Goal: Book appointment/travel/reservation

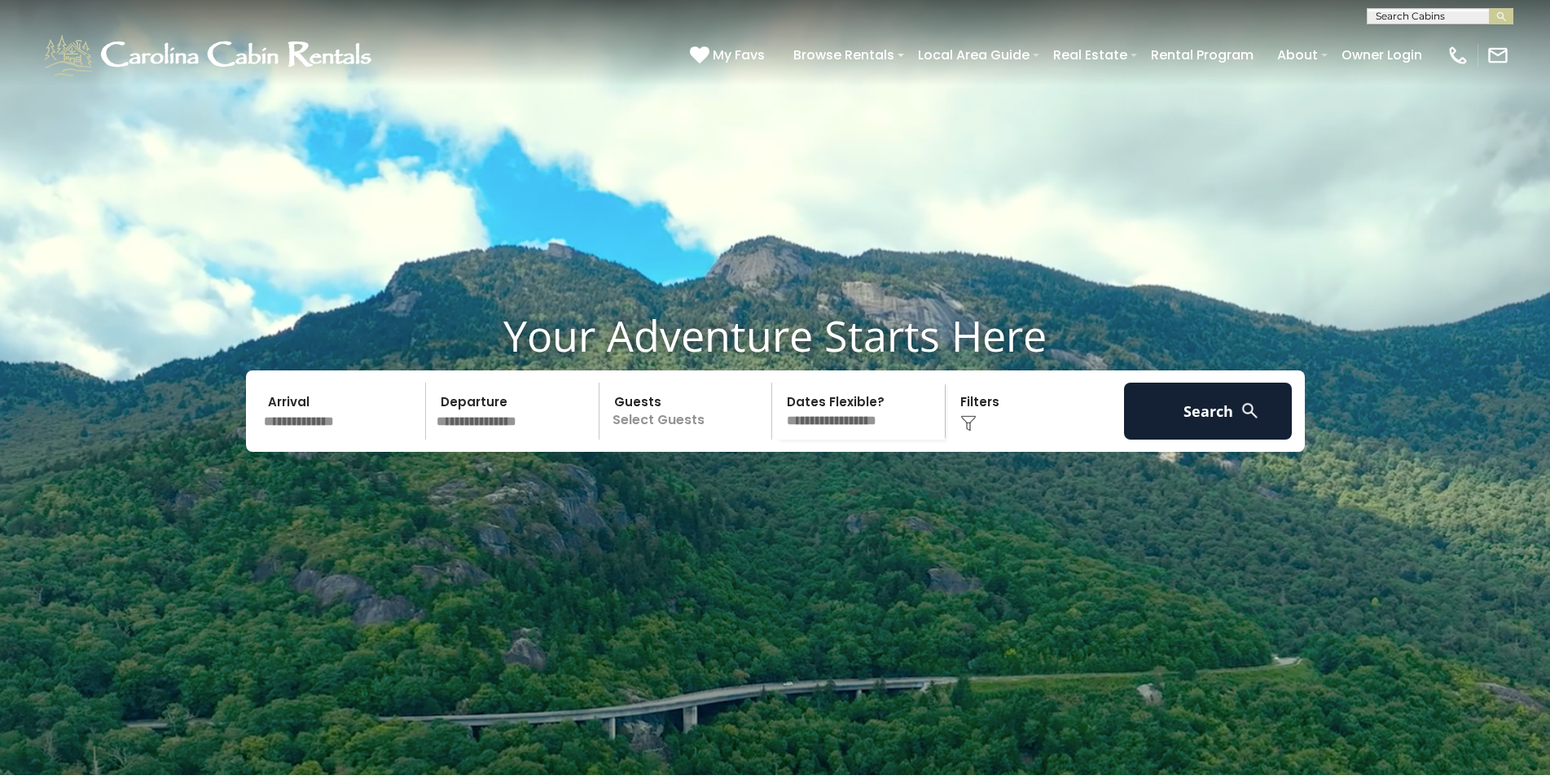
click at [318, 552] on video at bounding box center [775, 388] width 1550 height 775
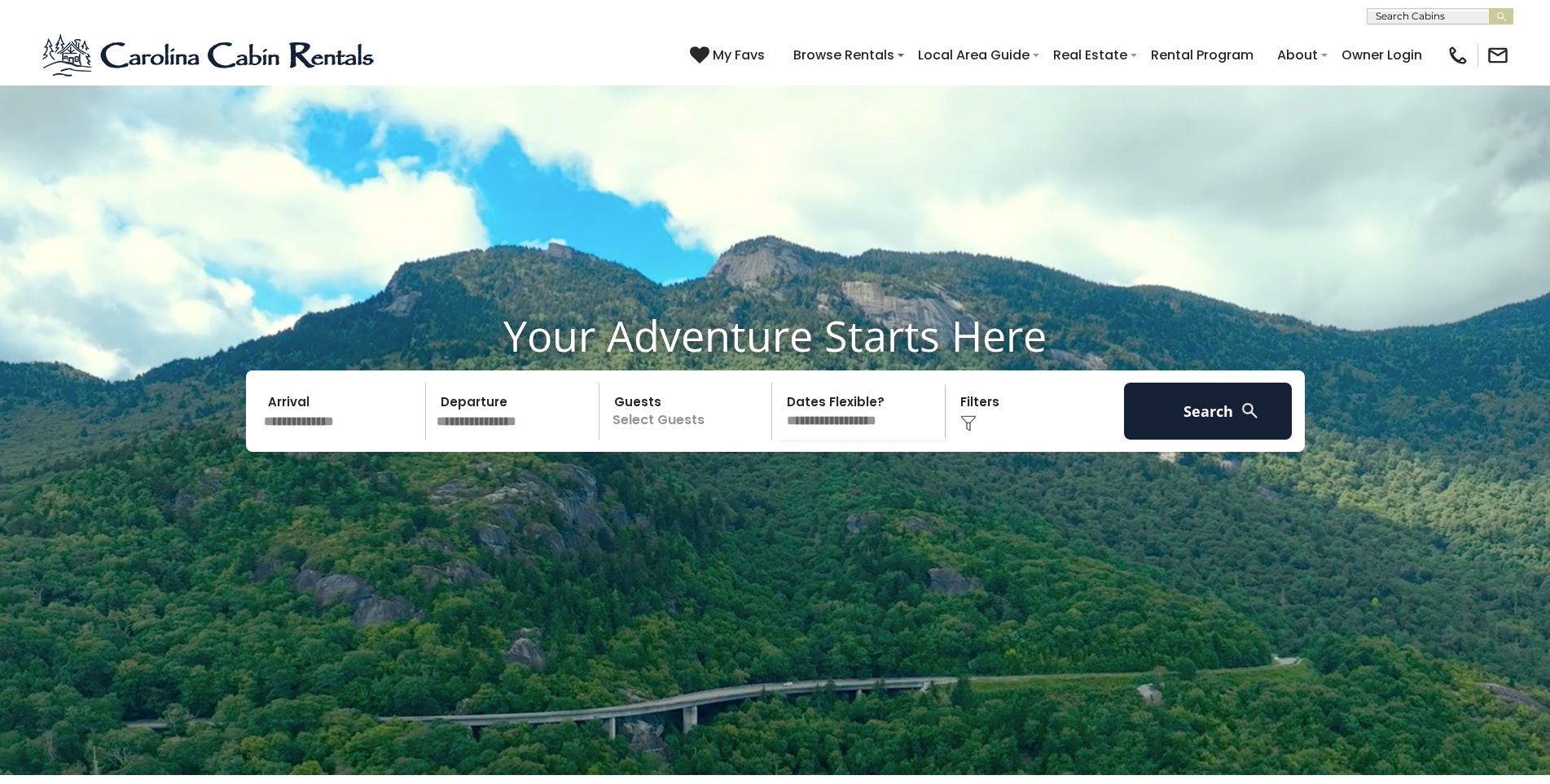
scroll to position [686, 0]
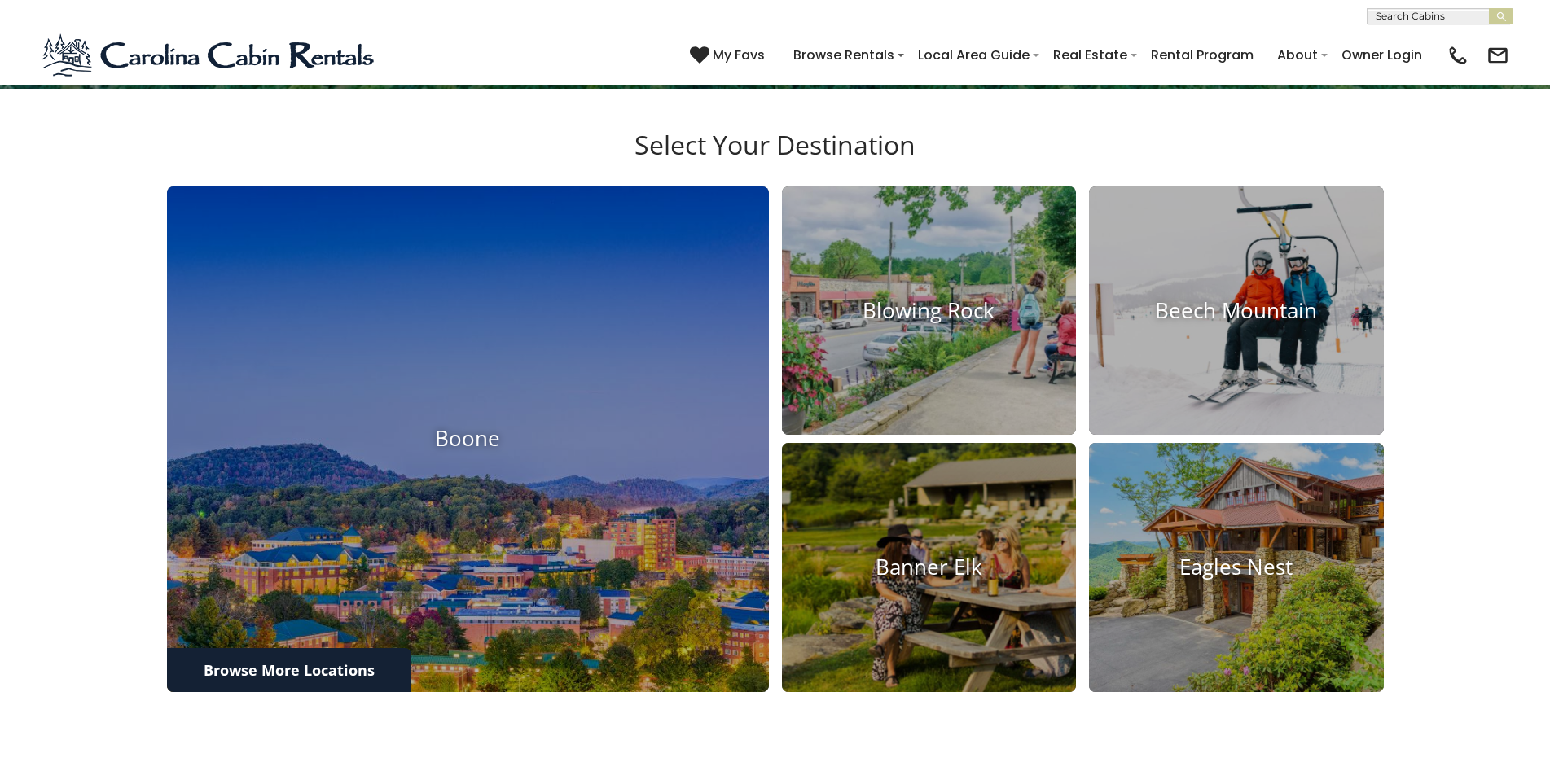
click at [1542, 453] on section "Select Your Destination [PERSON_NAME] Blowing Rock Beech Mountain Banner Elk Ea…" at bounding box center [775, 414] width 1550 height 652
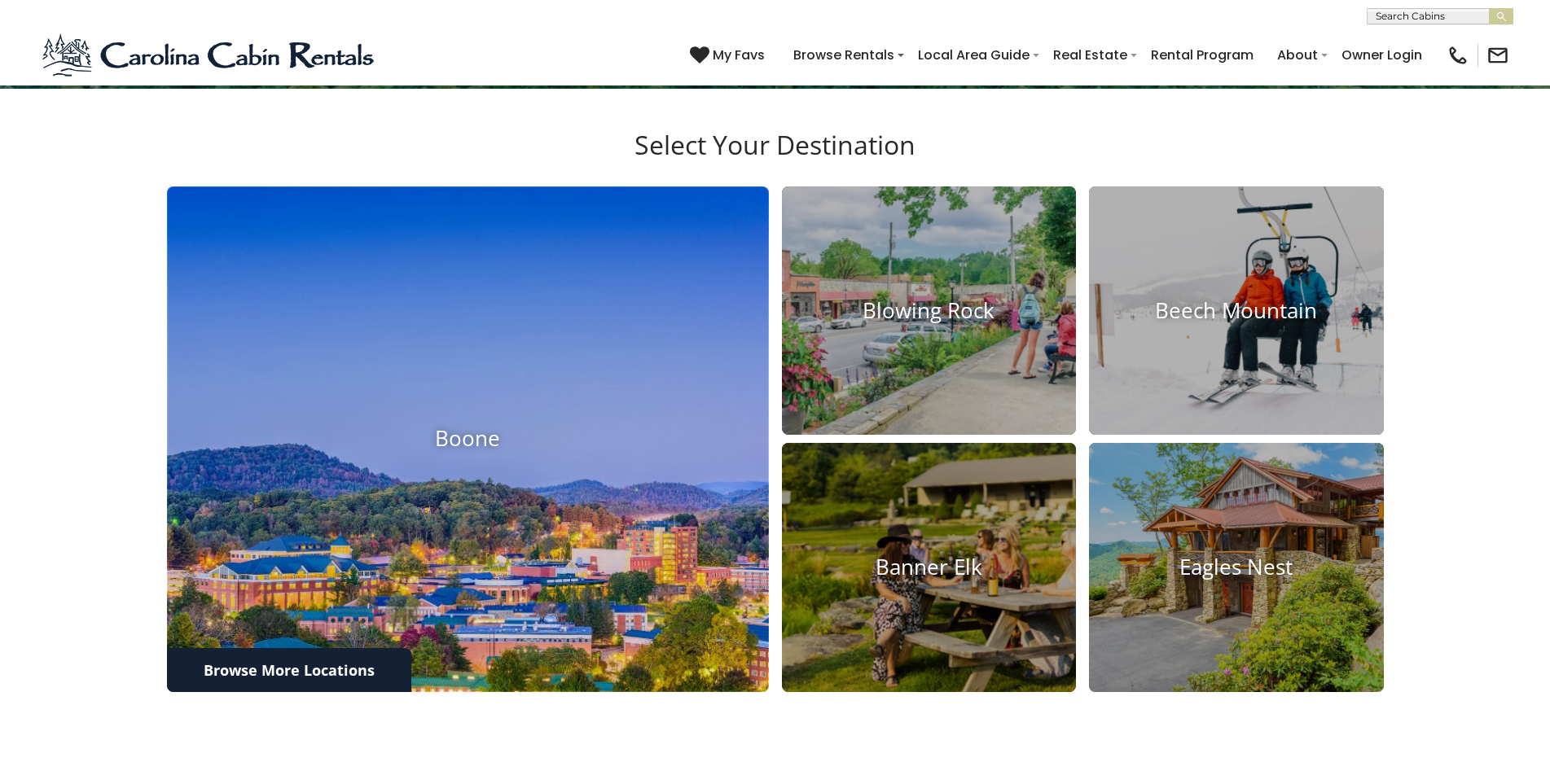
click at [701, 491] on img at bounding box center [468, 439] width 662 height 556
